Goal: Task Accomplishment & Management: Complete application form

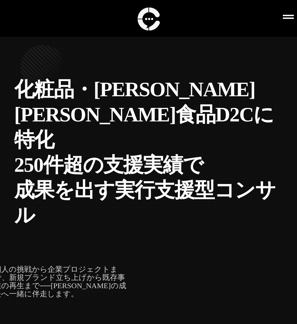
click at [284, 19] on icon at bounding box center [288, 17] width 11 height 4
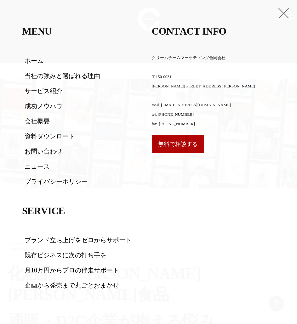
scroll to position [272, 0]
click at [38, 150] on link "お問い合わせ" at bounding box center [84, 152] width 118 height 8
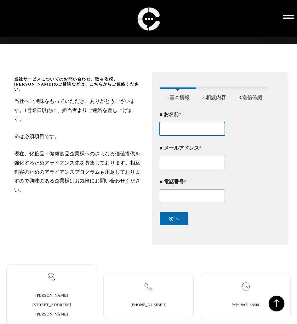
click at [187, 129] on input "■ お名前 *" at bounding box center [192, 129] width 65 height 14
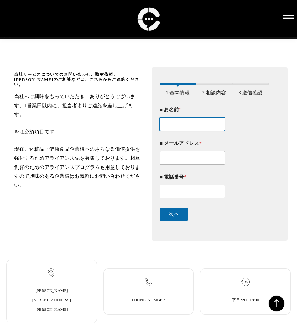
click at [187, 129] on input "■ お名前 *" at bounding box center [192, 124] width 65 height 14
type input "[PERSON_NAME]"
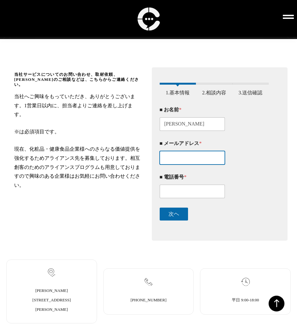
type input "[PERSON_NAME][EMAIL_ADDRESS][DOMAIN_NAME]"
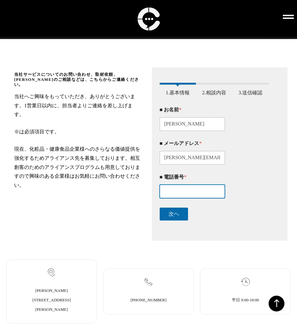
type input "09058768703"
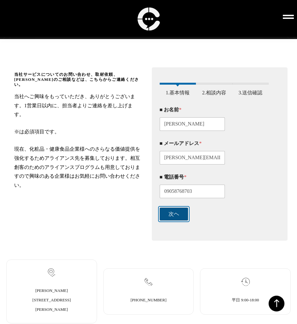
click at [178, 219] on button "次ヘ" at bounding box center [174, 214] width 28 height 13
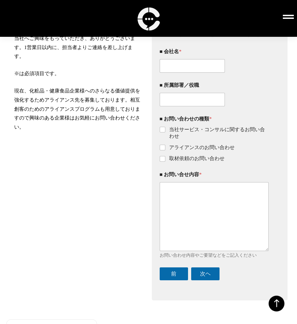
scroll to position [131, 0]
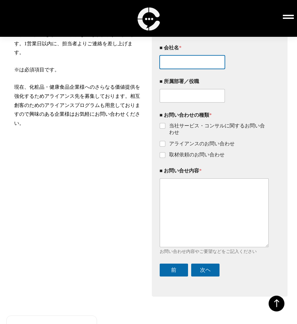
click at [185, 64] on input "■ 会社名 *" at bounding box center [192, 62] width 65 height 14
type input "株式会社OreOlu"
click at [183, 98] on input "■ 所属部署／役職" at bounding box center [192, 96] width 65 height 14
type input "SNS運用事業部"
click at [165, 128] on input "当社サービス・コンサルに関するお問い合わせ" at bounding box center [162, 126] width 5 height 5
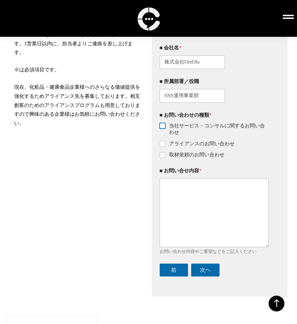
checkbox input "true"
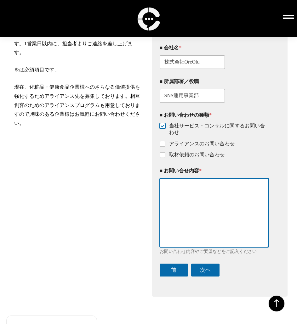
click at [189, 201] on textarea "■ お問い合せ内容 *" at bounding box center [214, 212] width 109 height 69
paste textarea "lorem ipsumd、sitamet。 consECT adipisc（eli）seddo。 eius、te7in〜utlabore、Etdolorem・…"
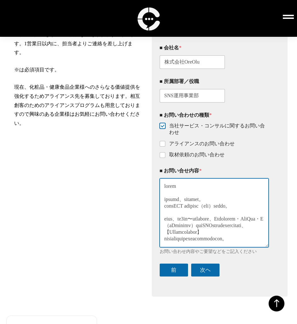
scroll to position [578, 0]
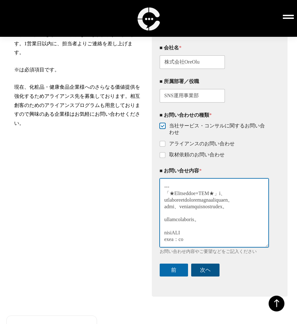
type textarea "lorem ipsumd、sitamet。 consECT adipisc（eli）seddo。 eius、te7in〜utlabore、Etdolorem・…"
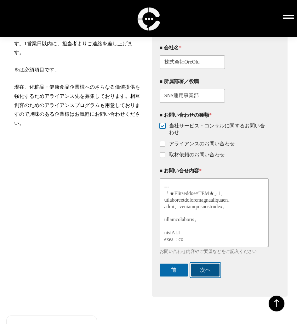
click at [210, 277] on button "次ヘ" at bounding box center [205, 270] width 28 height 13
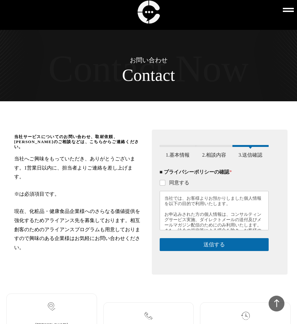
scroll to position [0, 0]
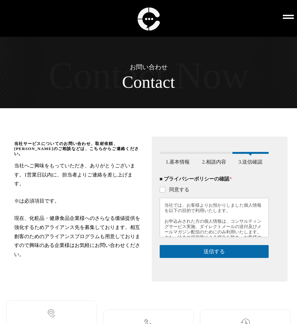
click at [175, 193] on label "同意する" at bounding box center [177, 190] width 24 height 7
click at [165, 193] on input "同意する" at bounding box center [162, 190] width 5 height 5
checkbox input "true"
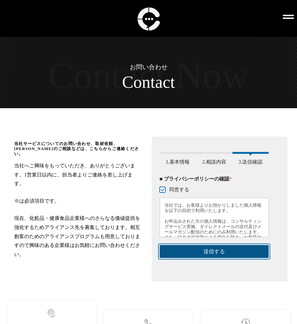
click at [203, 258] on button "送信する" at bounding box center [214, 251] width 109 height 13
